Goal: Transaction & Acquisition: Book appointment/travel/reservation

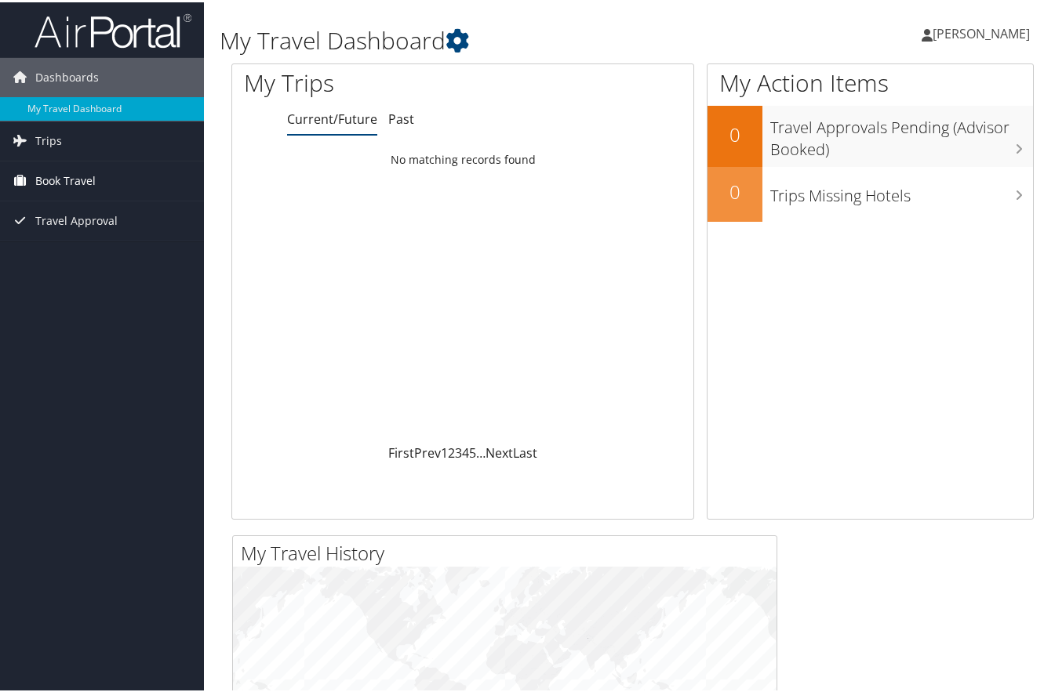
click at [60, 180] on span "Book Travel" at bounding box center [65, 178] width 60 height 39
click at [97, 236] on link "Book/Manage Online Trips" at bounding box center [102, 234] width 204 height 24
